Goal: Task Accomplishment & Management: Use online tool/utility

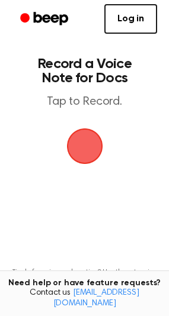
scroll to position [83, 0]
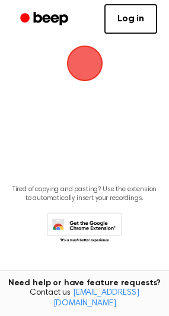
click at [82, 69] on span "button" at bounding box center [84, 63] width 47 height 47
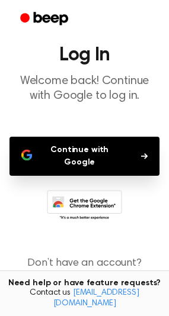
scroll to position [46, 0]
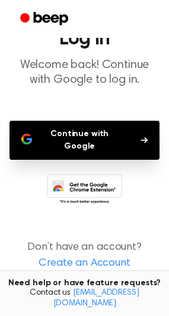
click at [83, 134] on button "Continue with Google" at bounding box center [84, 140] width 150 height 39
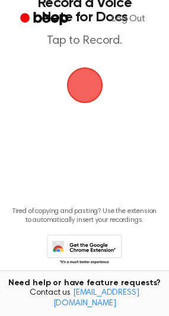
scroll to position [83, 0]
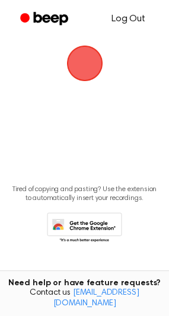
click at [133, 20] on link "Log Out" at bounding box center [127, 19] width 57 height 28
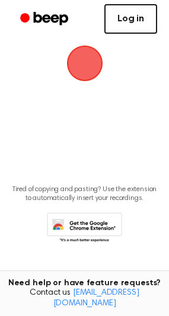
click at [127, 24] on link "Log in" at bounding box center [130, 19] width 53 height 30
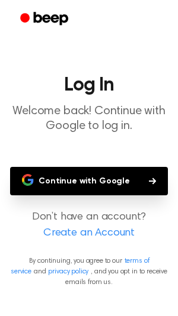
click at [82, 176] on button "Continue with Google" at bounding box center [88, 181] width 157 height 28
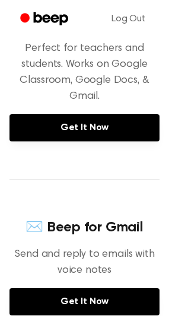
scroll to position [474, 0]
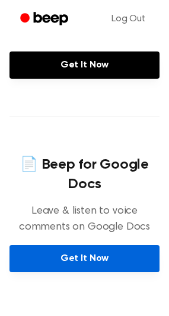
click at [78, 254] on link "Get It Now" at bounding box center [84, 258] width 150 height 27
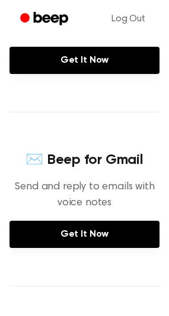
scroll to position [0, 0]
